Goal: Transaction & Acquisition: Purchase product/service

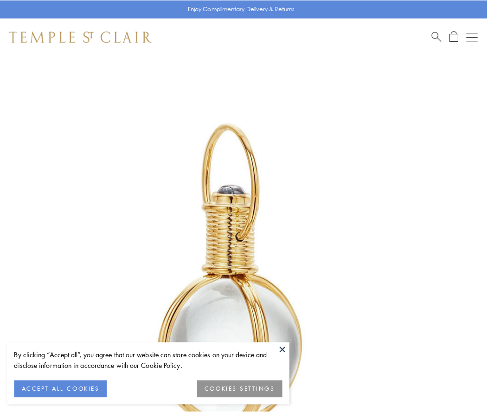
scroll to position [242, 0]
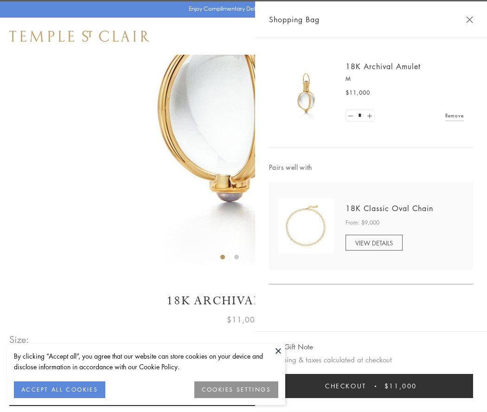
click at [371, 386] on button "Checkout $11,000" at bounding box center [371, 386] width 204 height 24
